Goal: Task Accomplishment & Management: Manage account settings

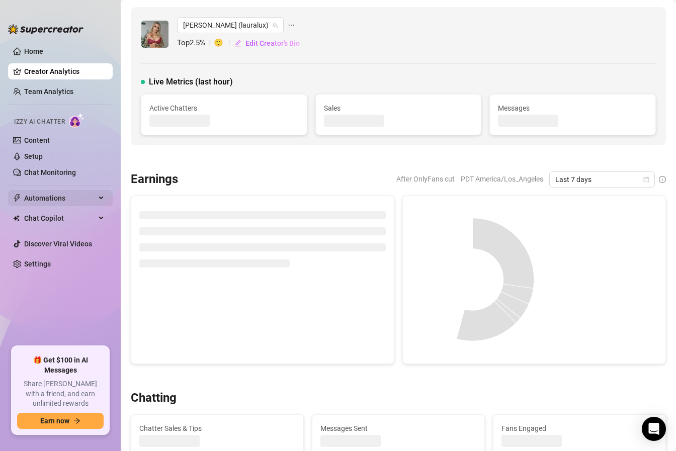
click at [56, 199] on span "Automations" at bounding box center [59, 198] width 71 height 16
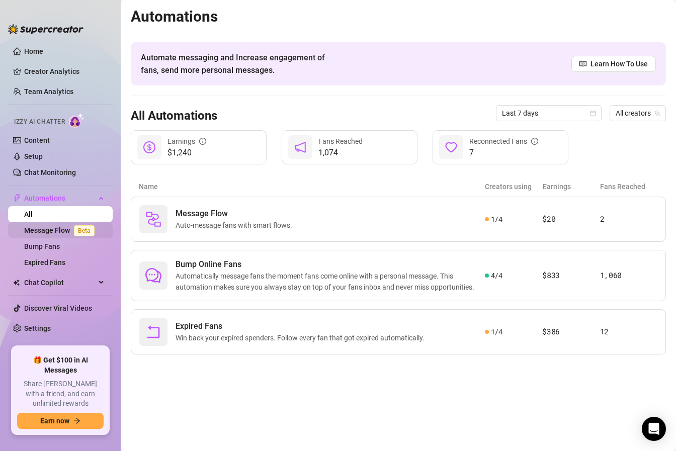
click at [57, 228] on link "Message Flow Beta" at bounding box center [61, 230] width 74 height 8
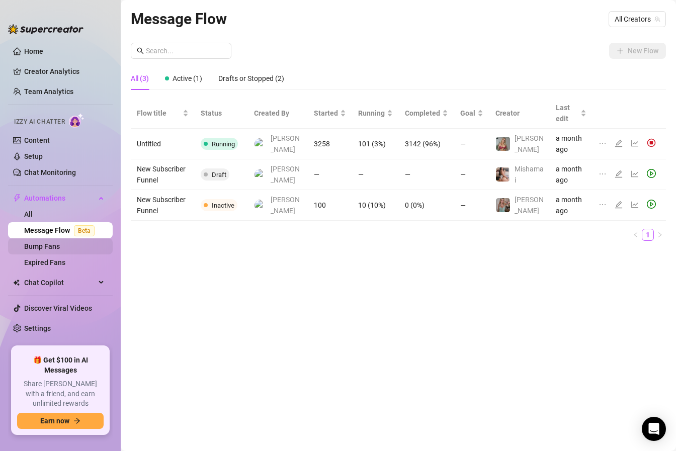
click at [54, 245] on link "Bump Fans" at bounding box center [42, 246] width 36 height 8
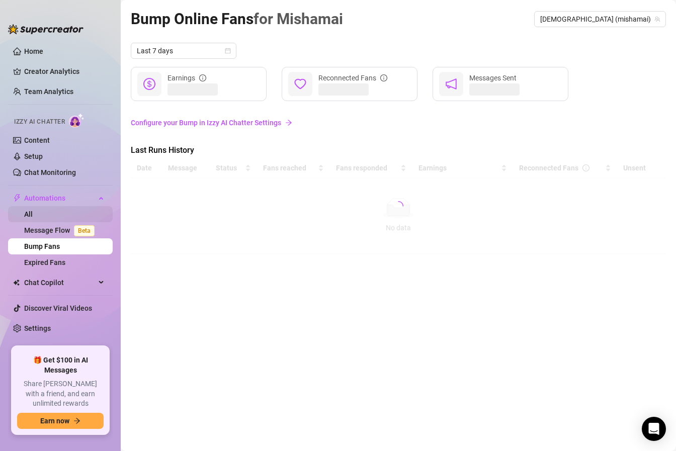
click at [33, 210] on link "All" at bounding box center [28, 214] width 9 height 8
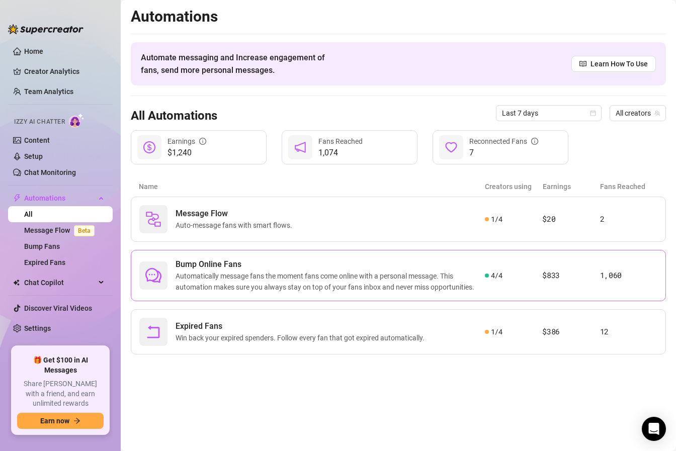
click at [259, 290] on span "Automatically message fans the moment fans come online with a personal message.…" at bounding box center [330, 282] width 309 height 22
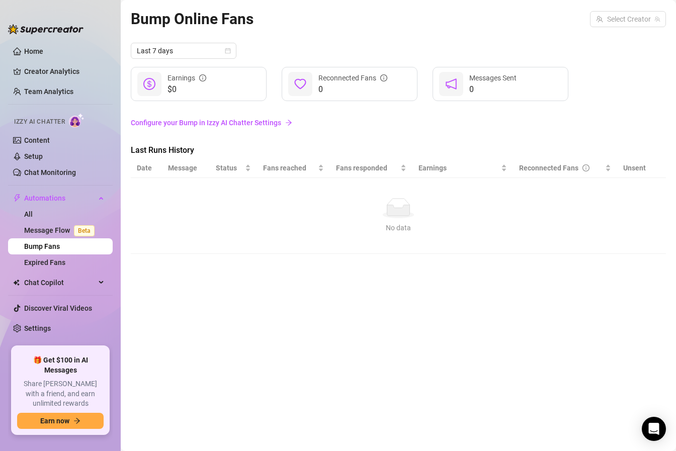
click at [60, 243] on link "Bump Fans" at bounding box center [42, 246] width 36 height 8
click at [187, 183] on td "No data No data" at bounding box center [398, 216] width 535 height 76
click at [403, 202] on icon "No data" at bounding box center [398, 208] width 32 height 20
click at [227, 53] on icon "calendar" at bounding box center [228, 51] width 6 height 6
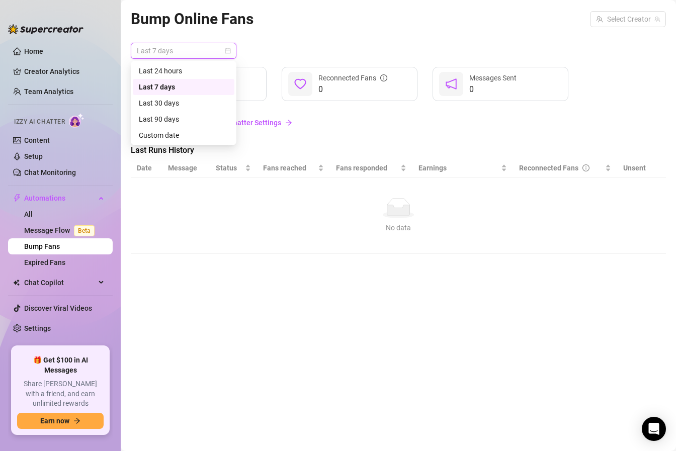
click at [193, 85] on div "Last 7 days" at bounding box center [184, 86] width 90 height 11
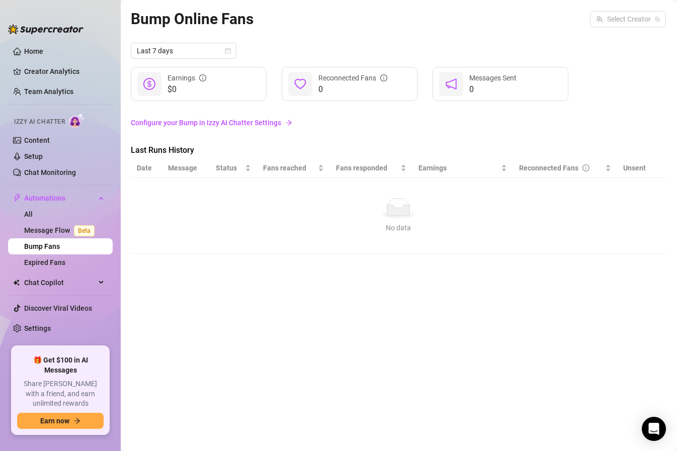
click at [60, 247] on link "Bump Fans" at bounding box center [42, 246] width 36 height 8
click at [48, 262] on link "Expired Fans" at bounding box center [44, 263] width 41 height 8
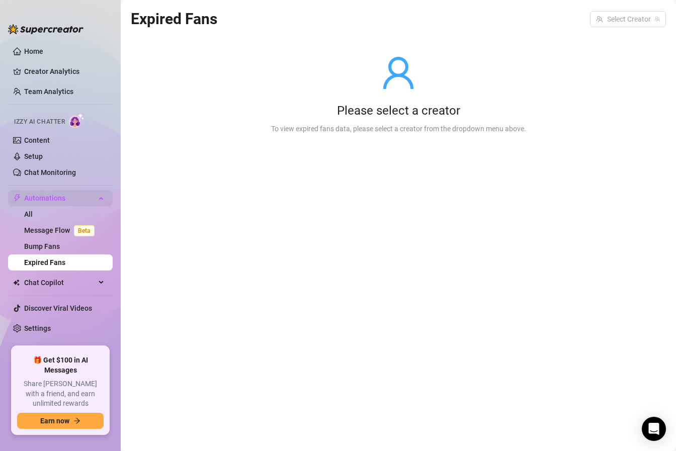
click at [45, 198] on span "Automations" at bounding box center [59, 198] width 71 height 16
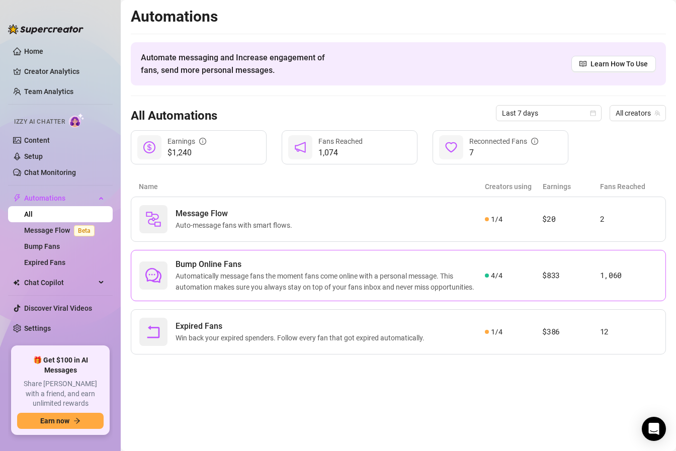
click at [240, 277] on span "Automatically message fans the moment fans come online with a personal message.…" at bounding box center [330, 282] width 309 height 22
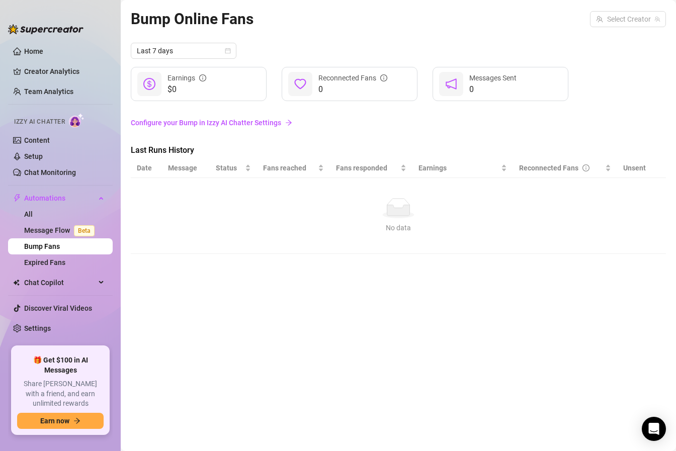
click at [60, 248] on link "Bump Fans" at bounding box center [42, 246] width 36 height 8
click at [54, 232] on link "Message Flow Beta" at bounding box center [61, 230] width 74 height 8
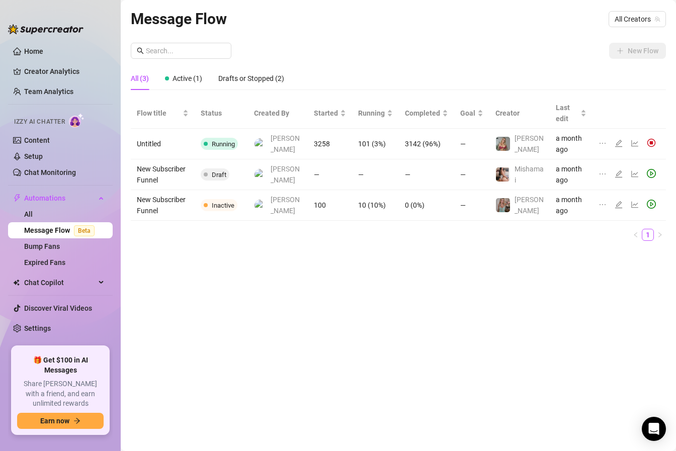
click at [201, 233] on ul "1" at bounding box center [398, 235] width 535 height 12
